Goal: Task Accomplishment & Management: Use online tool/utility

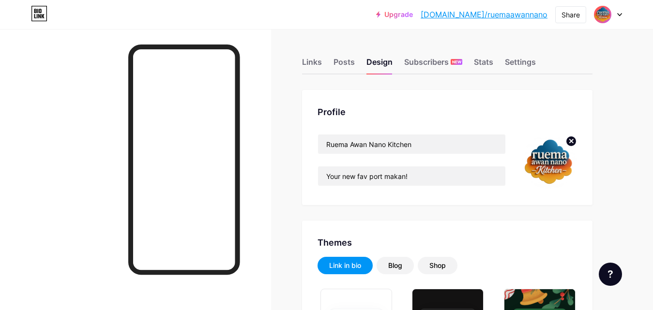
type input "#ffffff"
type input "#000000"
click at [313, 64] on div "Links" at bounding box center [312, 64] width 20 height 17
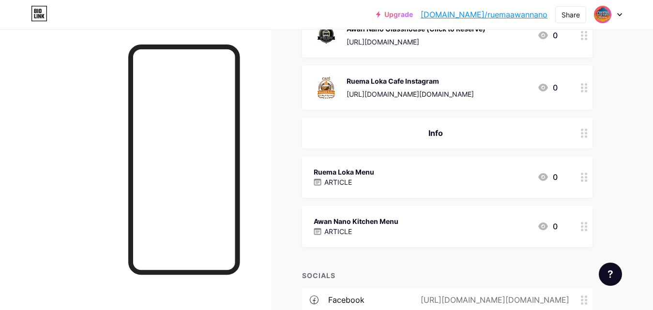
scroll to position [145, 0]
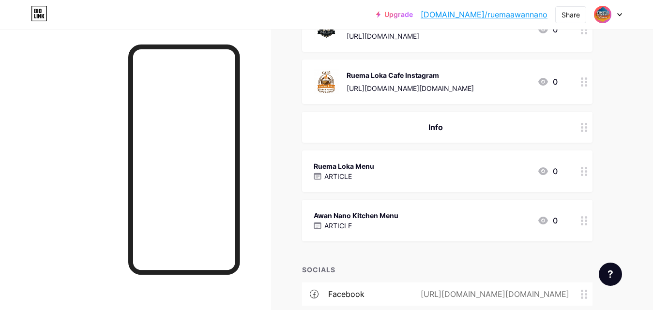
click at [451, 166] on div "Ruema Loka Menu ARTICLE 0" at bounding box center [436, 171] width 244 height 22
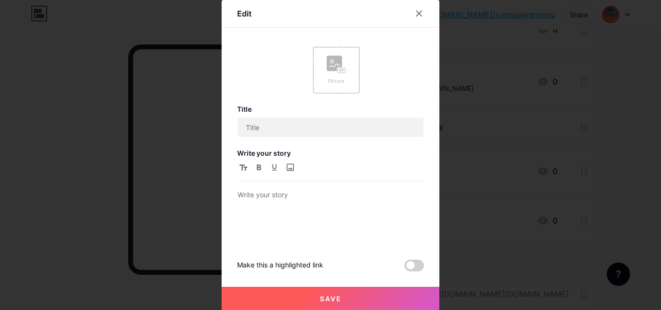
type input "Ruema Loka Menu"
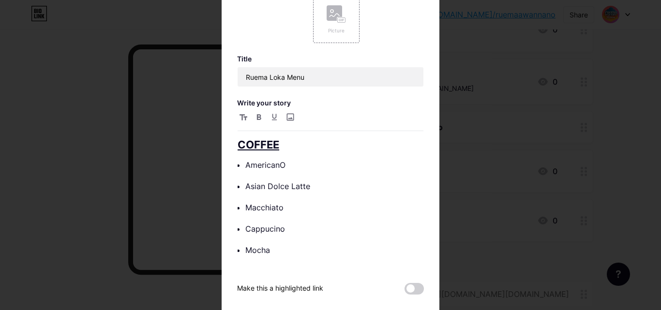
click at [466, 71] on div at bounding box center [330, 155] width 661 height 310
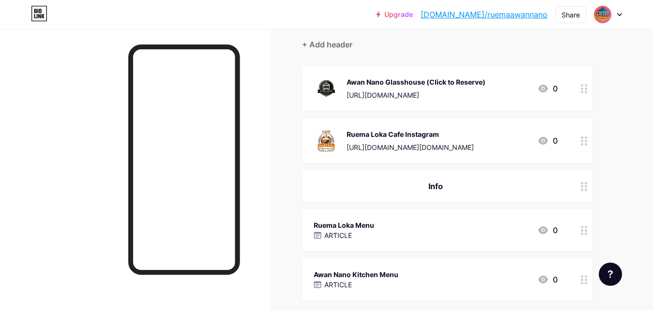
scroll to position [82, 0]
